Goal: Navigation & Orientation: Find specific page/section

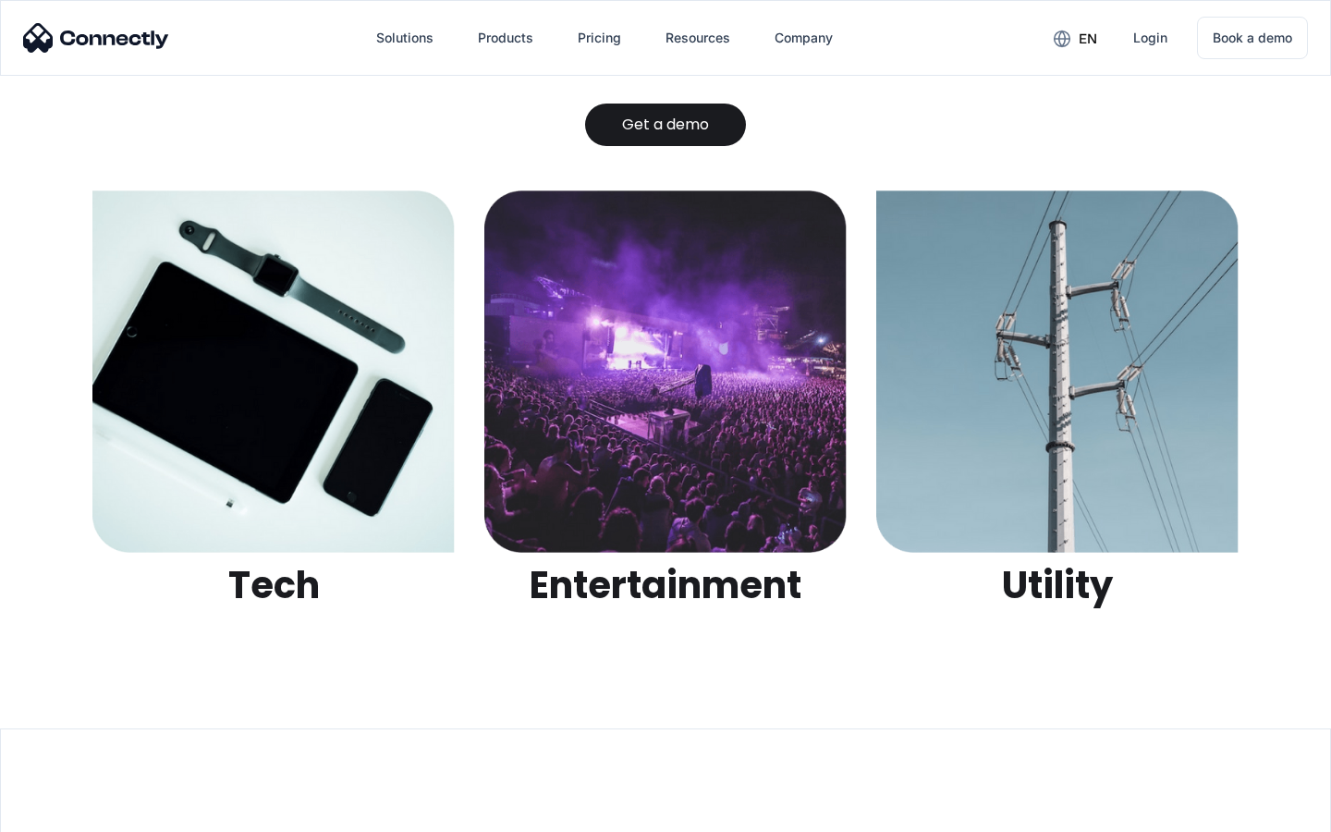
scroll to position [5833, 0]
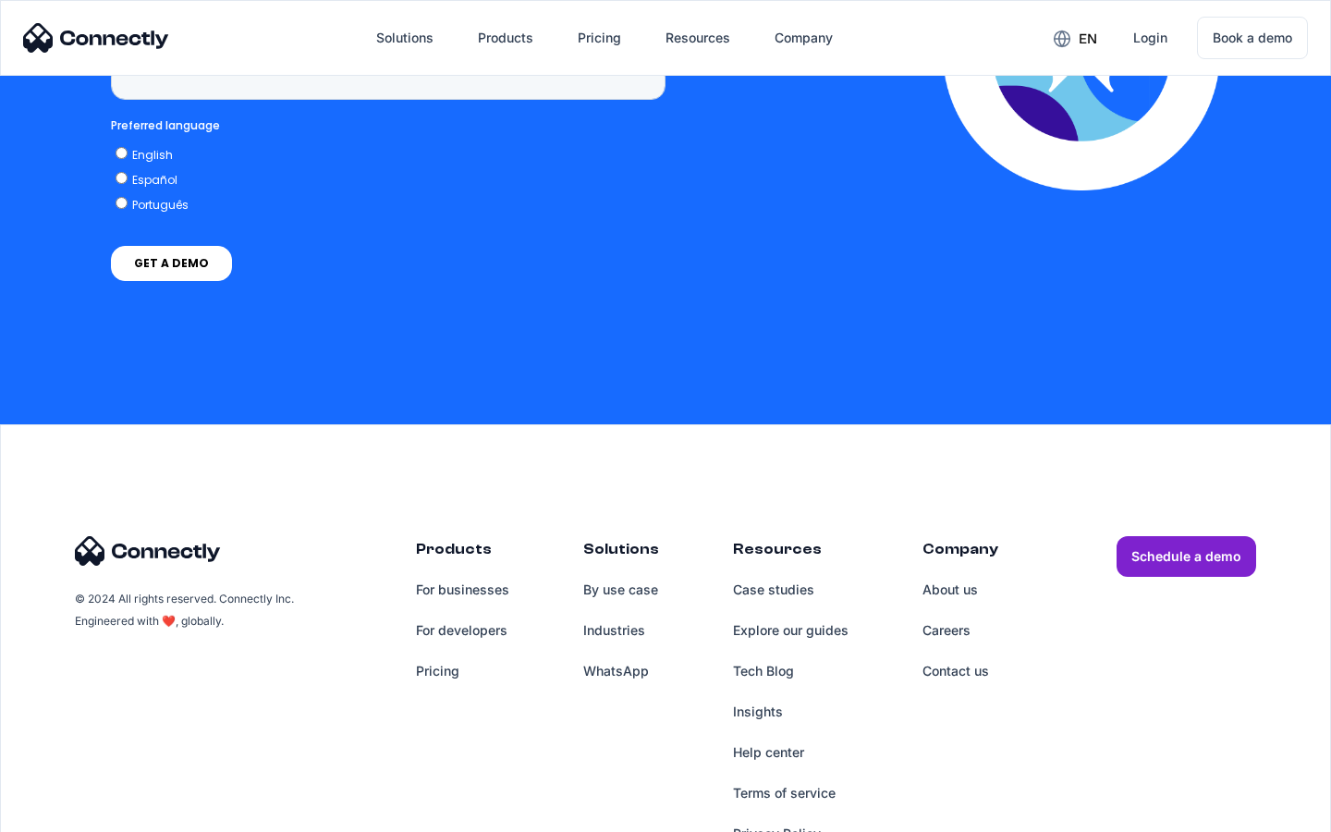
scroll to position [4708, 0]
